Goal: Information Seeking & Learning: Learn about a topic

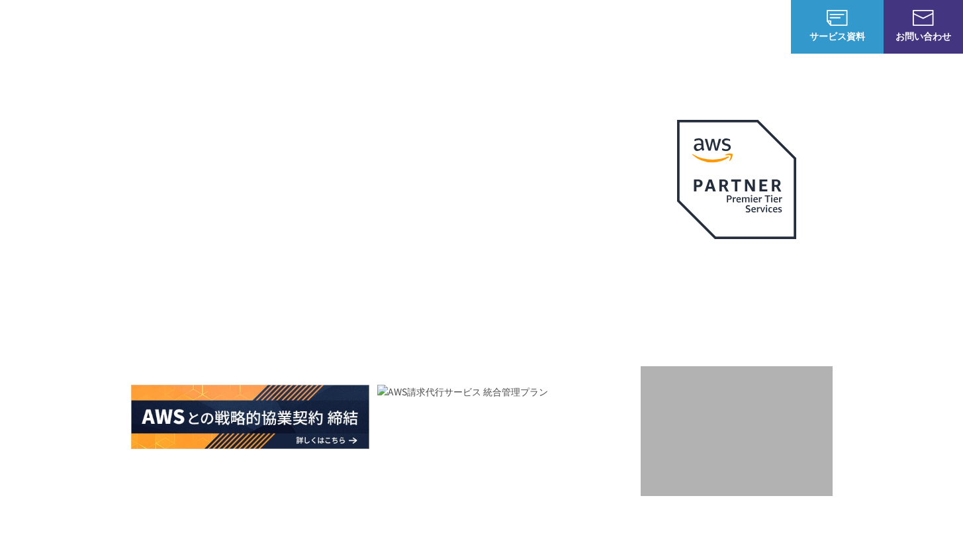
click at [353, 269] on h1 "AWS ジャーニーの 成功を実現" at bounding box center [386, 281] width 510 height 127
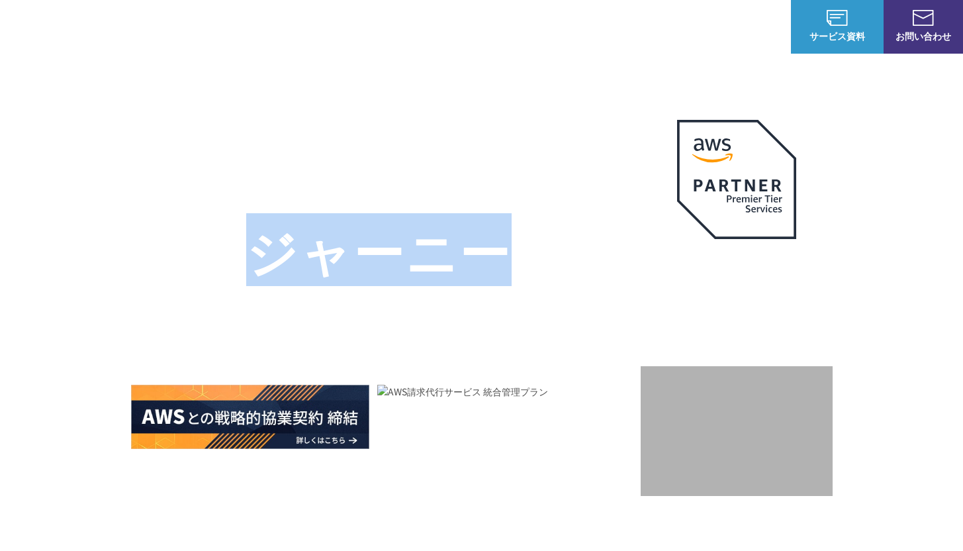
click at [353, 269] on h1 "AWS ジャーニーの 成功を実現" at bounding box center [386, 281] width 510 height 127
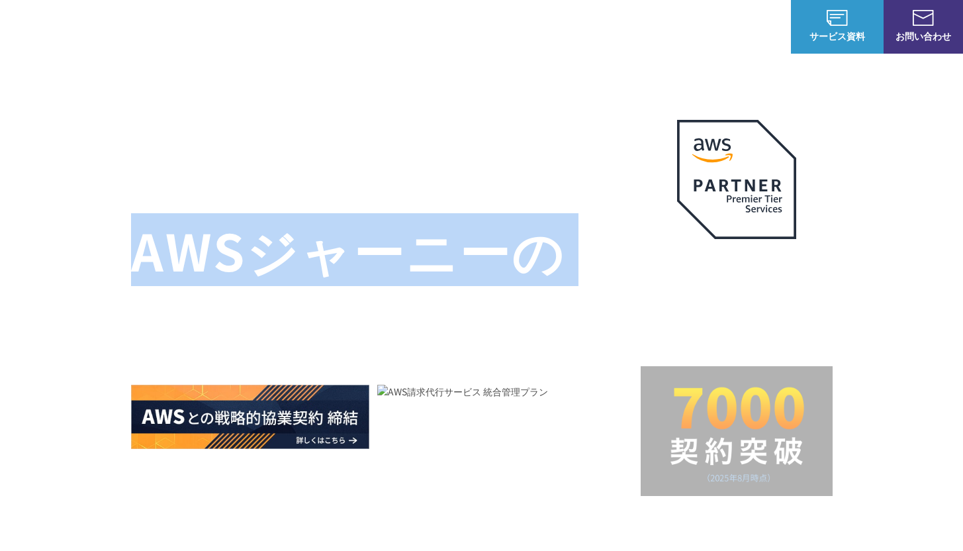
click at [353, 269] on h1 "AWS ジャーニーの 成功を実現" at bounding box center [386, 281] width 510 height 127
click at [343, 232] on h1 "AWS ジャーニーの 成功を実現" at bounding box center [386, 281] width 510 height 127
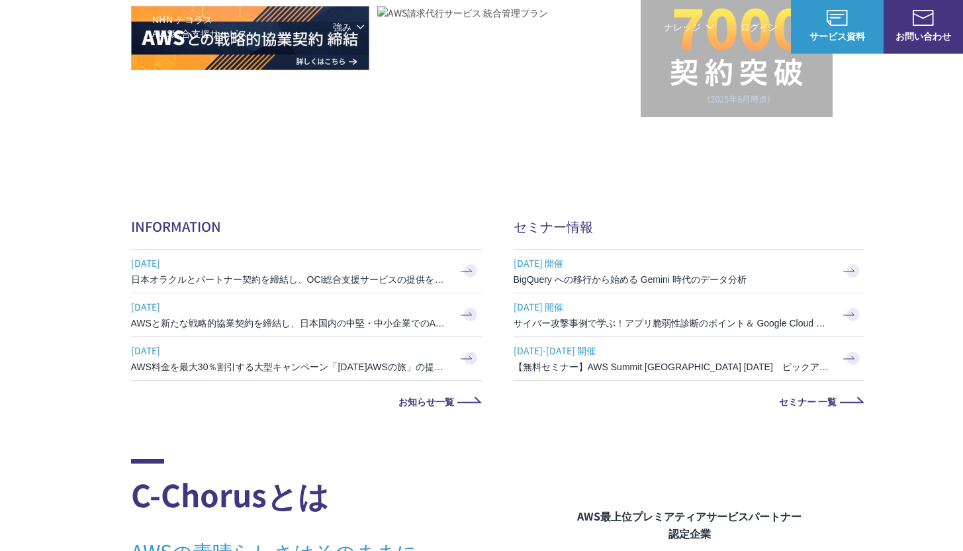
scroll to position [653, 0]
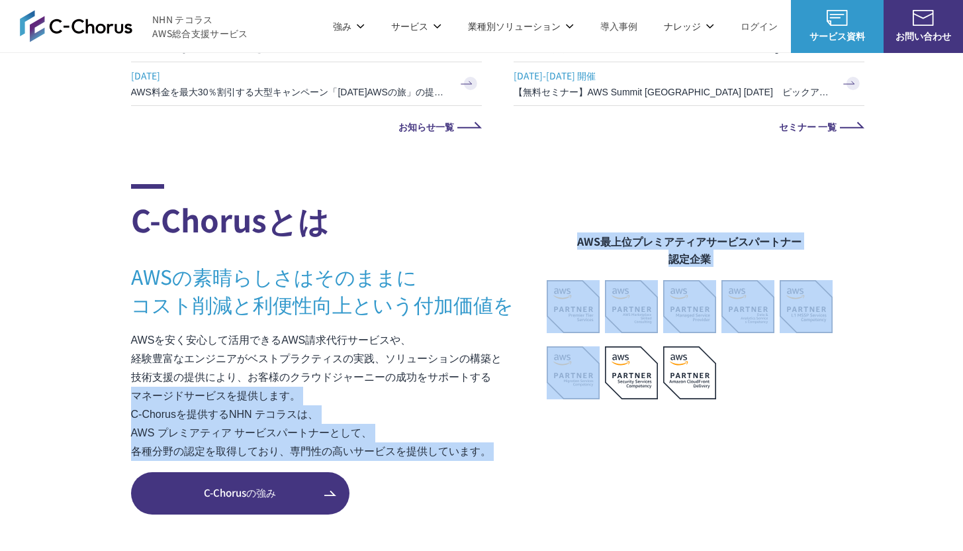
drag, startPoint x: 593, startPoint y: 336, endPoint x: 383, endPoint y: 388, distance: 216.2
click at [435, 395] on div "C-Chorusとは AWSの素晴らしさはそのままに コスト削減と利便性向上という付加価値を AWSを安く安心して活用できるAWS請求代行サービスや、 経験豊…" at bounding box center [482, 349] width 702 height 330
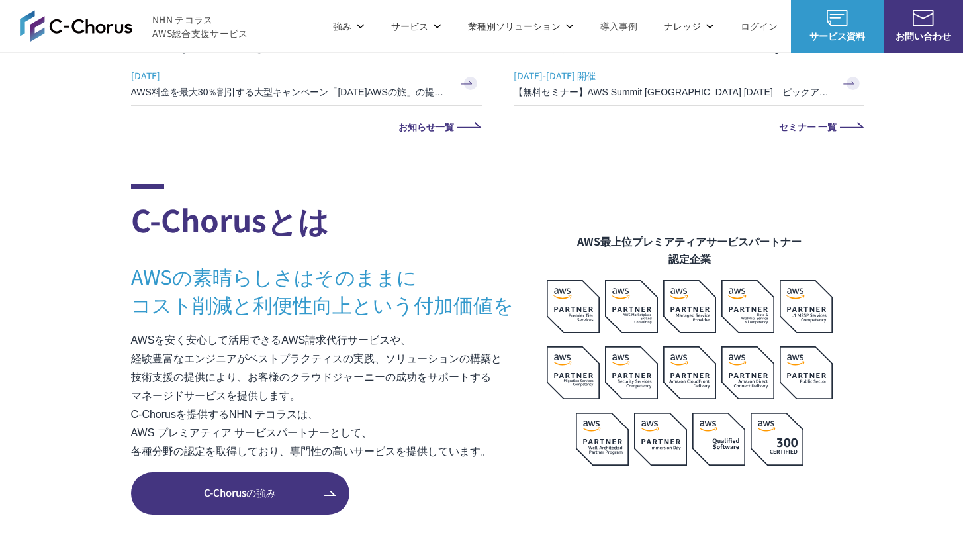
click at [305, 384] on p "AWSを安く安心して活用できるAWS請求代行サービスや、 経験豊富なエンジニアがベストプラクティスの実践、ソリューションの構築と 技術支援の提供により、お客様…" at bounding box center [339, 396] width 416 height 130
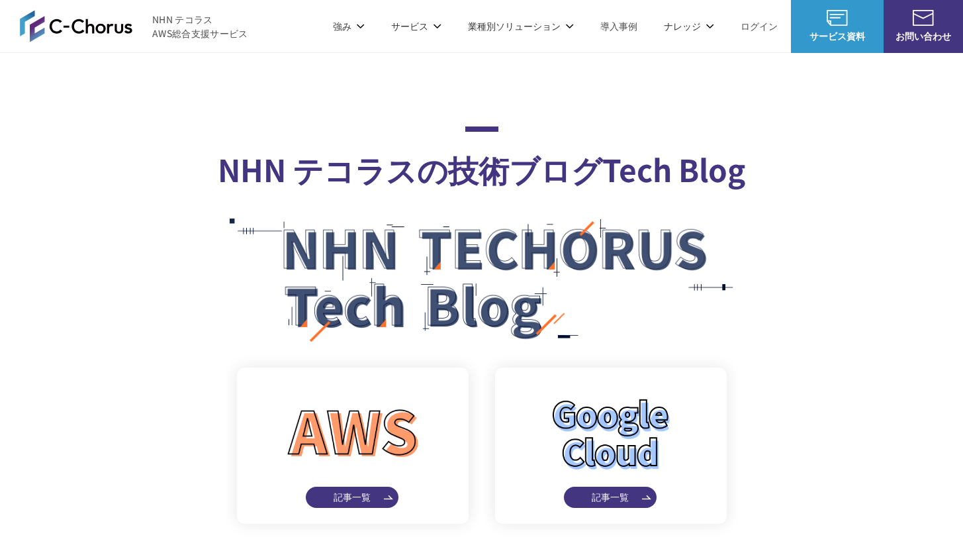
scroll to position [6484, 0]
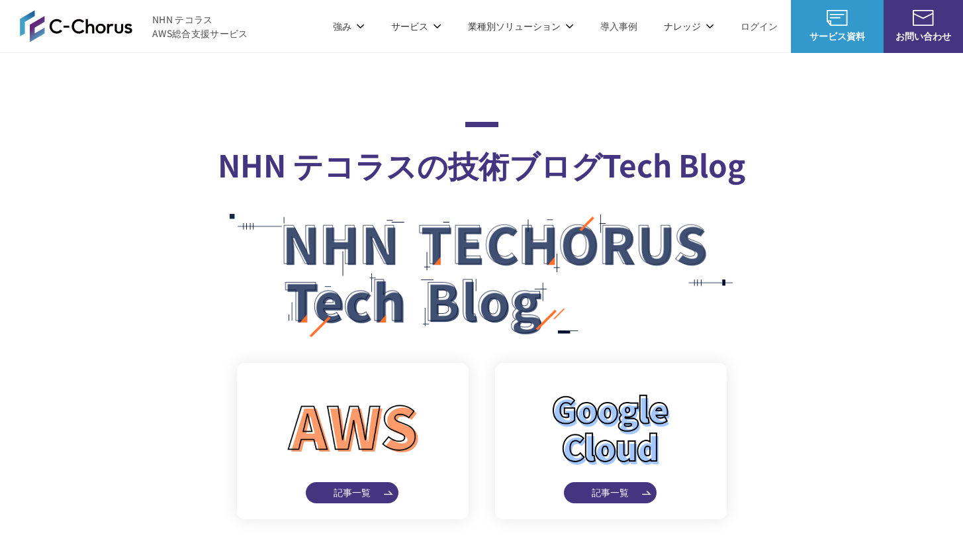
click at [610, 483] on span "記事一覧" at bounding box center [610, 492] width 93 height 21
click at [355, 26] on p "強み" at bounding box center [349, 26] width 32 height 14
click at [443, 11] on li "サービス サービス Amazon Web Service（AWS） AWS請求代行サービス 8%割引 / 10%割引 / 個別割引プラン 統合管理プラン 定額…" at bounding box center [416, 26] width 77 height 52
click at [436, 32] on p "サービス" at bounding box center [416, 26] width 50 height 14
click at [547, 34] on li "業種別ソリューション 業種別ソリューション 業種別ソリューション ガバメントクラウド運用管理支援 教育・公共機関向けAWS支援 教育・公共団体向け Googl…" at bounding box center [521, 26] width 132 height 52
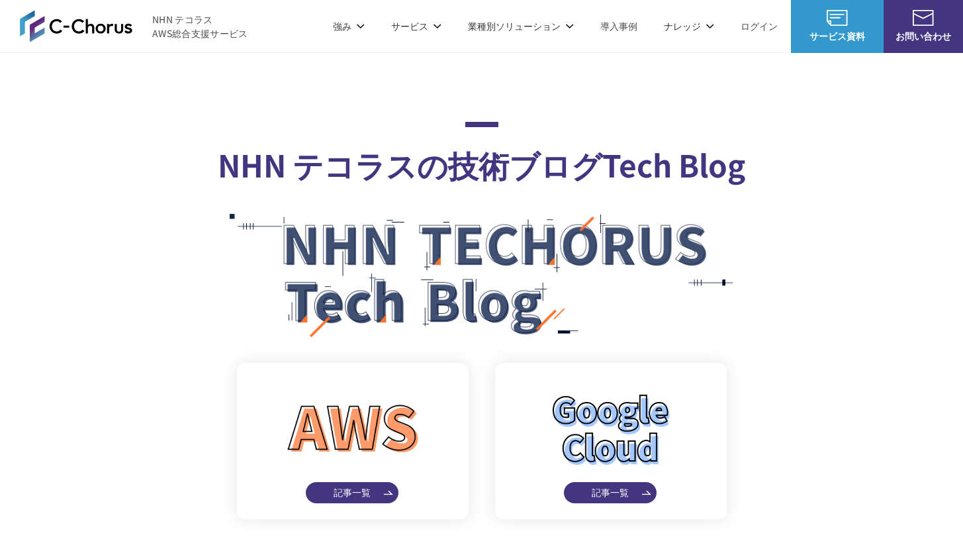
click at [606, 28] on link "導入事例" at bounding box center [618, 26] width 37 height 14
